Goal: Information Seeking & Learning: Learn about a topic

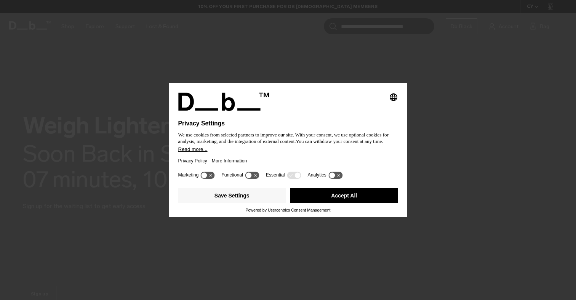
click at [323, 203] on button "Accept All" at bounding box center [345, 195] width 108 height 15
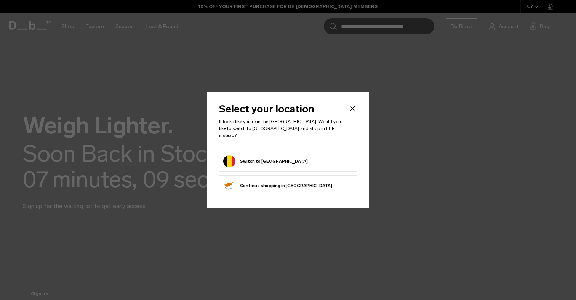
click at [286, 155] on form "Switch to Belgium" at bounding box center [288, 161] width 130 height 12
click at [261, 156] on button "Switch to Belgium" at bounding box center [265, 161] width 85 height 12
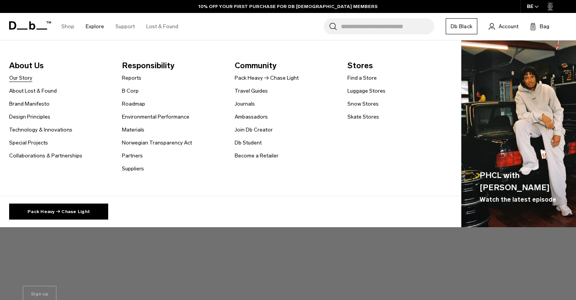
click at [23, 77] on link "Our Story" at bounding box center [20, 78] width 23 height 8
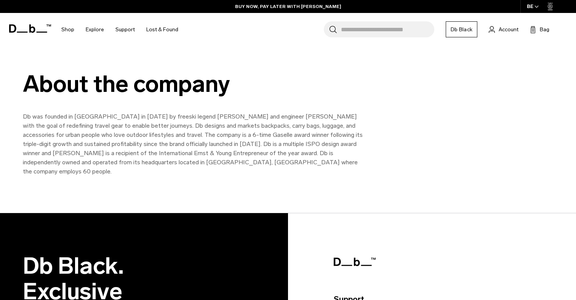
scroll to position [832, 0]
